Goal: Transaction & Acquisition: Purchase product/service

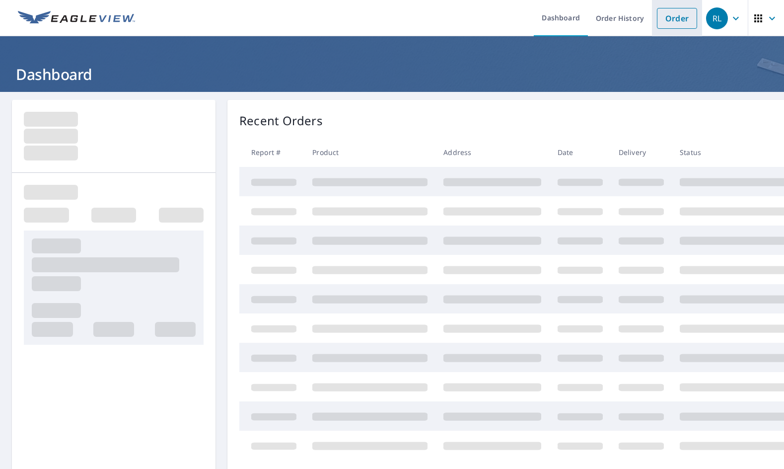
click at [672, 13] on link "Order" at bounding box center [677, 18] width 40 height 21
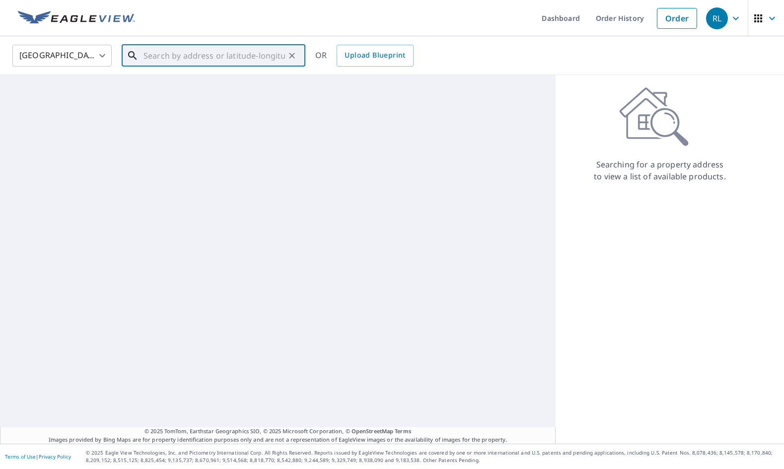
click at [209, 49] on input "text" at bounding box center [215, 56] width 142 height 28
paste input "[STREET_ADDRESS][PERSON_NAME]"
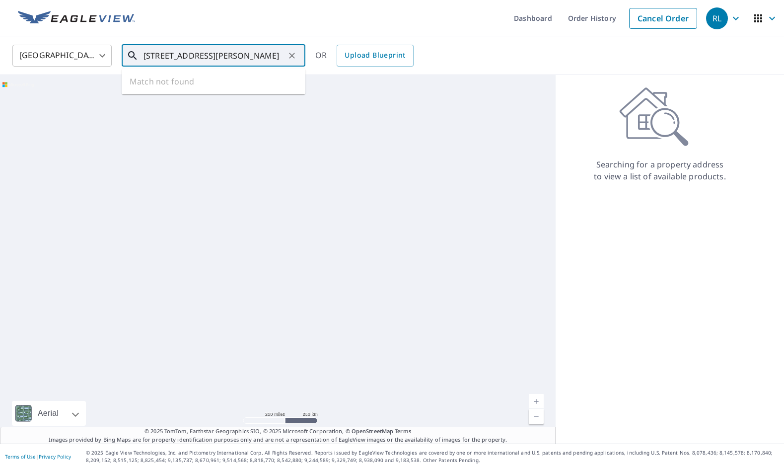
scroll to position [0, 12]
click at [229, 100] on p "[GEOGRAPHIC_DATA]" at bounding box center [220, 95] width 156 height 10
type input "[STREET_ADDRESS][PERSON_NAME]"
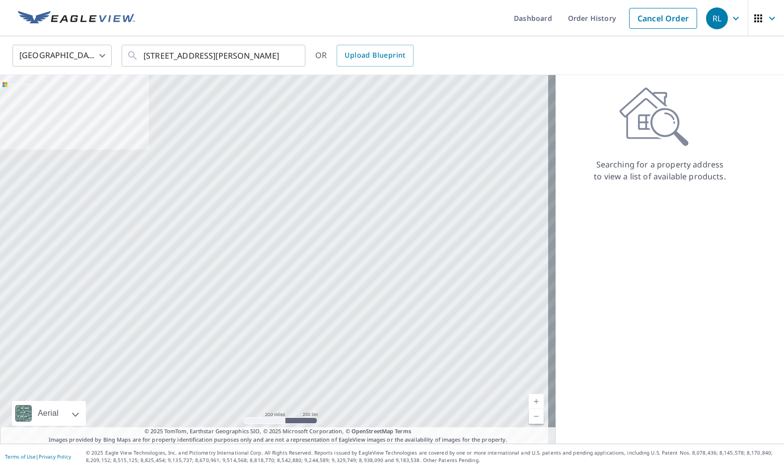
scroll to position [0, 0]
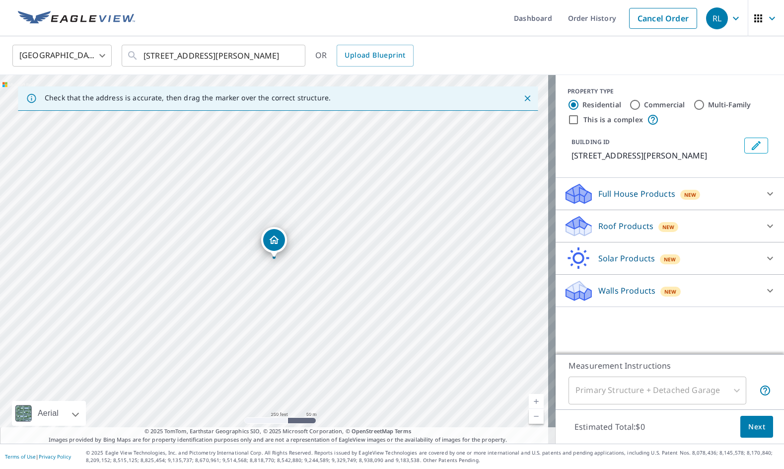
click at [619, 287] on p "Walls Products" at bounding box center [626, 291] width 57 height 12
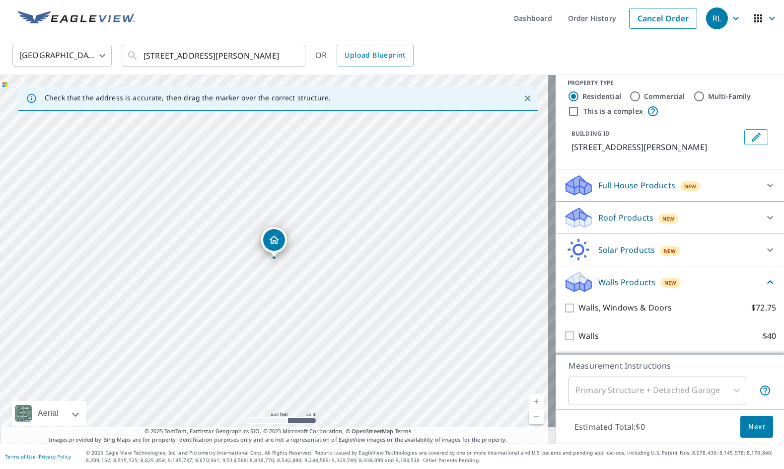
scroll to position [20, 0]
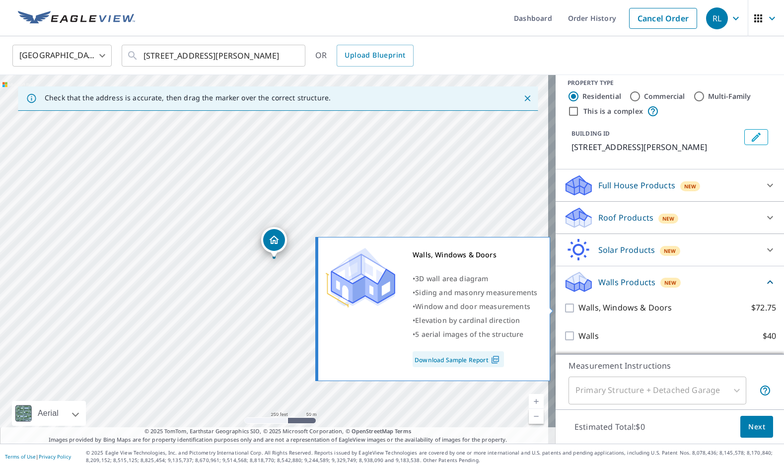
click at [627, 309] on p "Walls, Windows & Doors" at bounding box center [625, 307] width 93 height 12
click at [579, 309] on input "Walls, Windows & Doors $72.75" at bounding box center [571, 308] width 15 height 12
checkbox input "true"
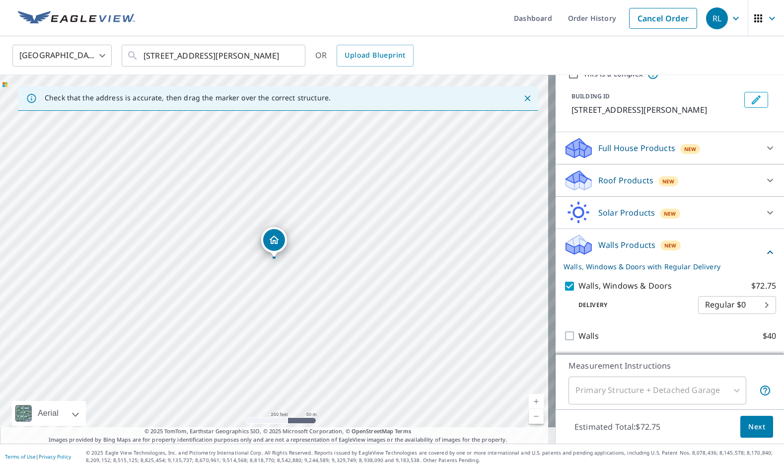
scroll to position [58, 0]
click at [757, 432] on span "Next" at bounding box center [756, 427] width 17 height 12
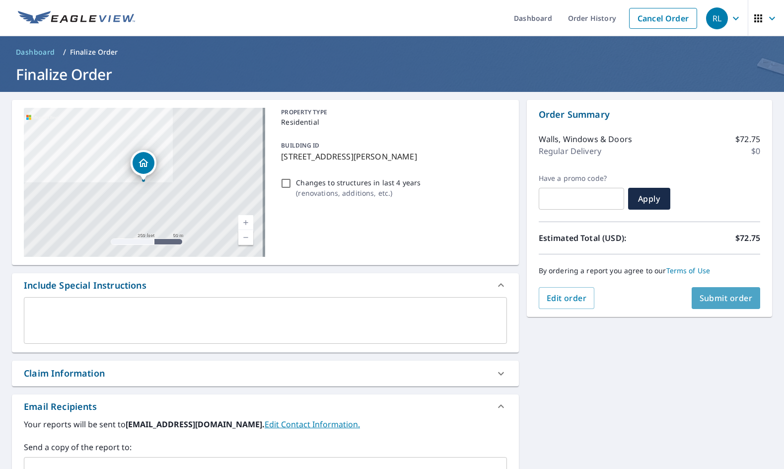
click at [708, 289] on button "Submit order" at bounding box center [726, 298] width 69 height 22
checkbox input "true"
